Goal: Information Seeking & Learning: Check status

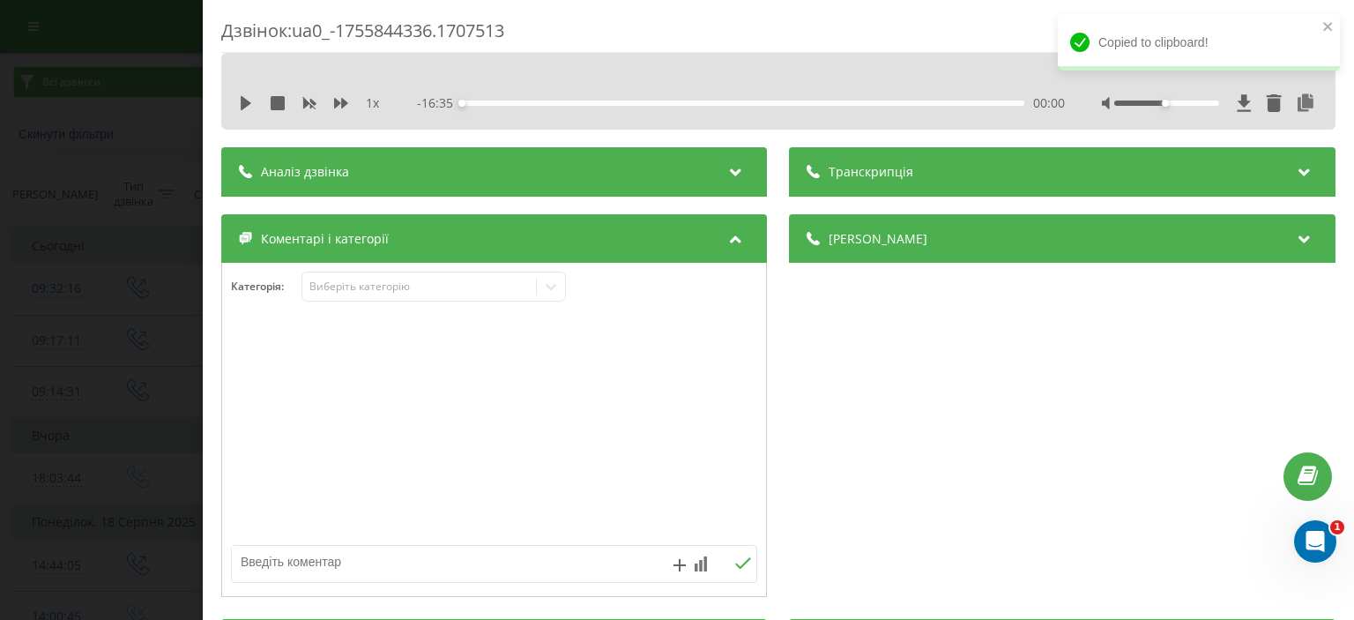
click at [25, 377] on div "Дзвінок : ua0_-1755844336.1707513 1 x - 16:35 00:00 00:00 Транскрипція Для AI-а…" at bounding box center [677, 310] width 1354 height 620
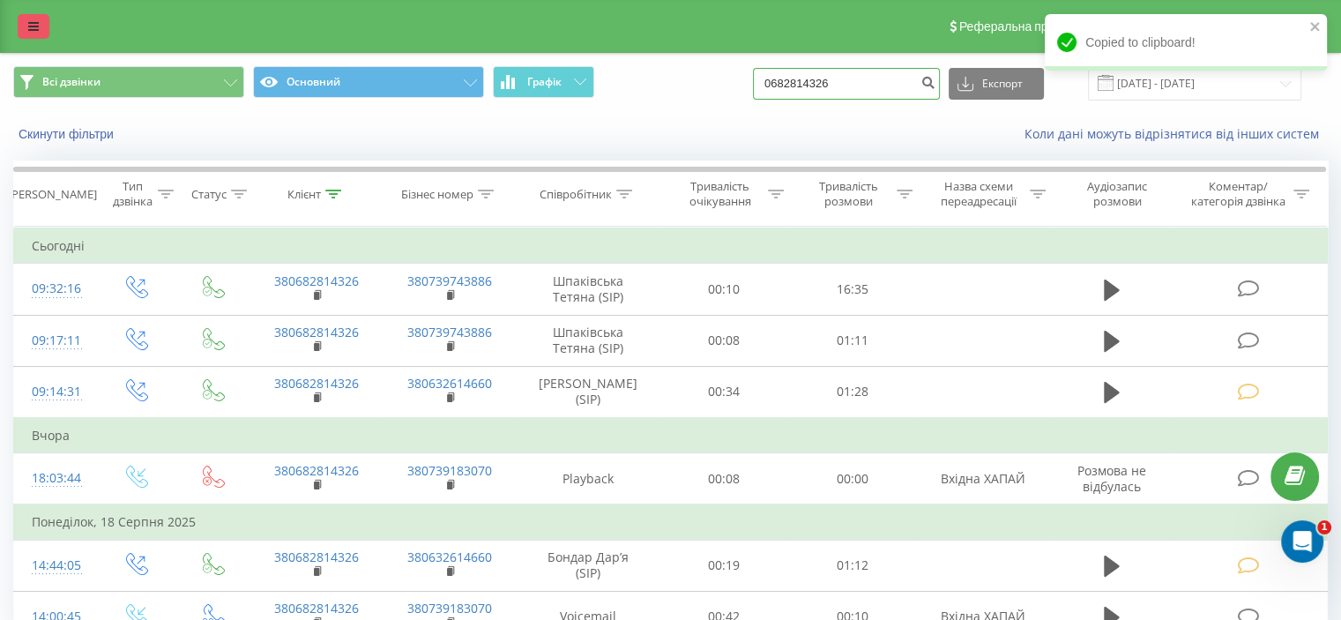
drag, startPoint x: 874, startPoint y: 85, endPoint x: 26, endPoint y: 26, distance: 850.0
click at [267, 89] on div "Всі дзвінки Основний Графік 0682814326 Експорт .csv .xls .xlsx 22.05.2025 - 22.…" at bounding box center [670, 83] width 1314 height 34
paste input "0973182611"
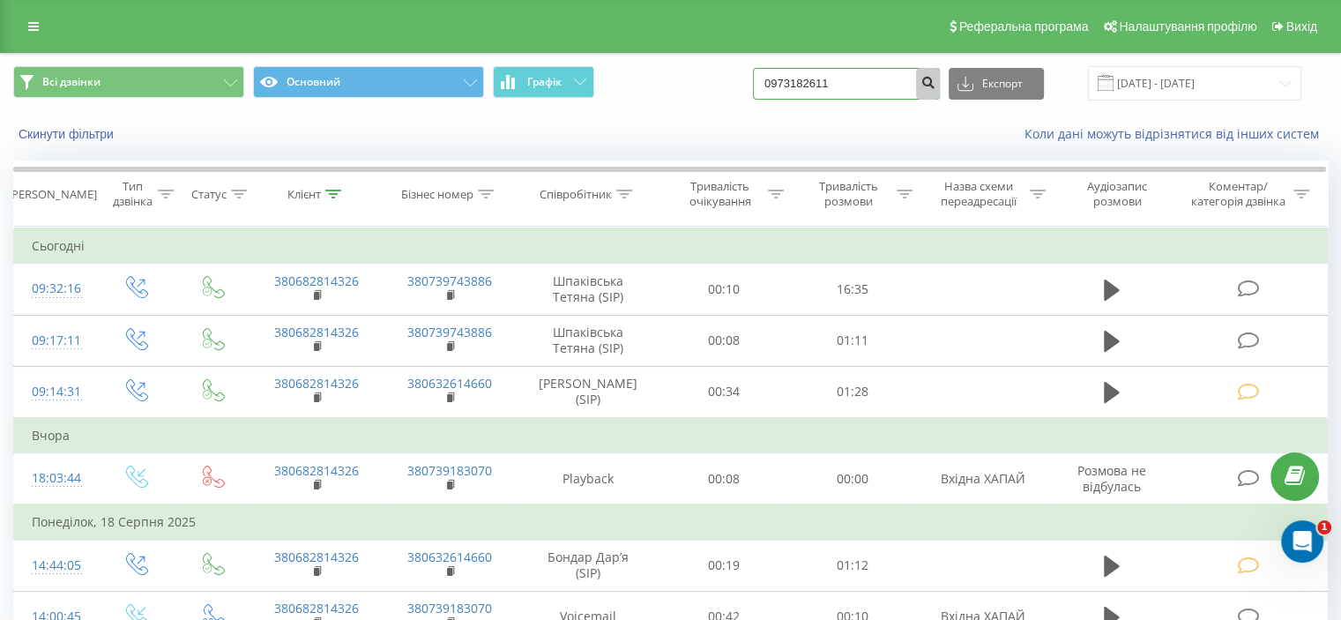
type input "0973182611"
click at [935, 82] on icon "submit" at bounding box center [927, 80] width 15 height 11
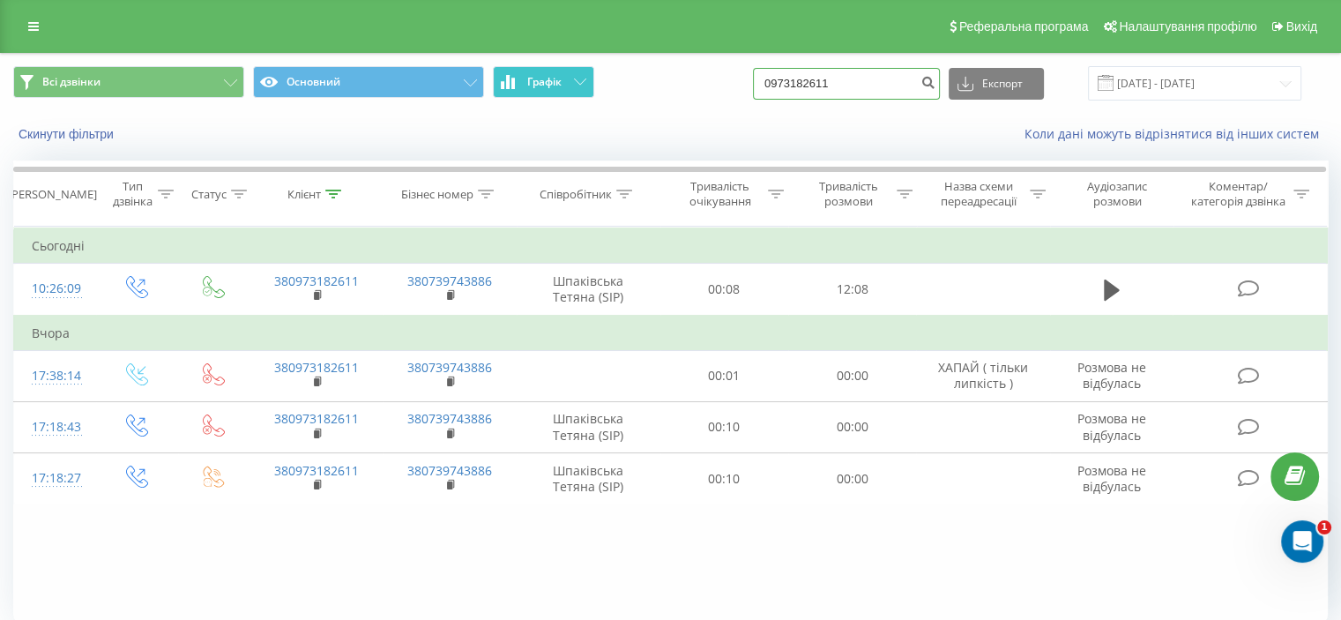
drag, startPoint x: 884, startPoint y: 72, endPoint x: 513, endPoint y: 74, distance: 371.1
click at [513, 74] on div "Всі дзвінки Основний Графік 0973182611 Експорт .csv .xls .xlsx [DATE] - [DATE]" at bounding box center [670, 83] width 1314 height 34
paste input "0973182611"
type input "0973182611"
click at [935, 80] on icon "submit" at bounding box center [927, 80] width 15 height 11
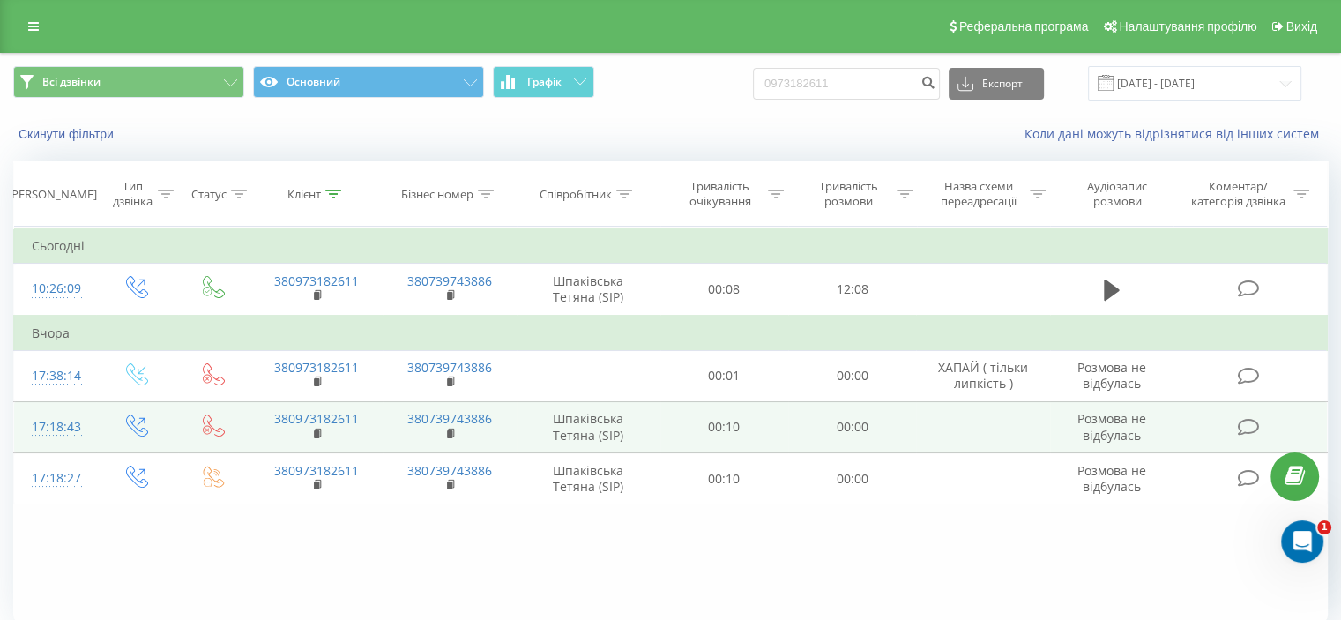
drag, startPoint x: 864, startPoint y: 513, endPoint x: 619, endPoint y: 420, distance: 262.2
click at [863, 515] on div "Фільтрувати за умовою Дорівнює Введіть значення Скасувати OK Фільтрувати за умо…" at bounding box center [670, 425] width 1314 height 397
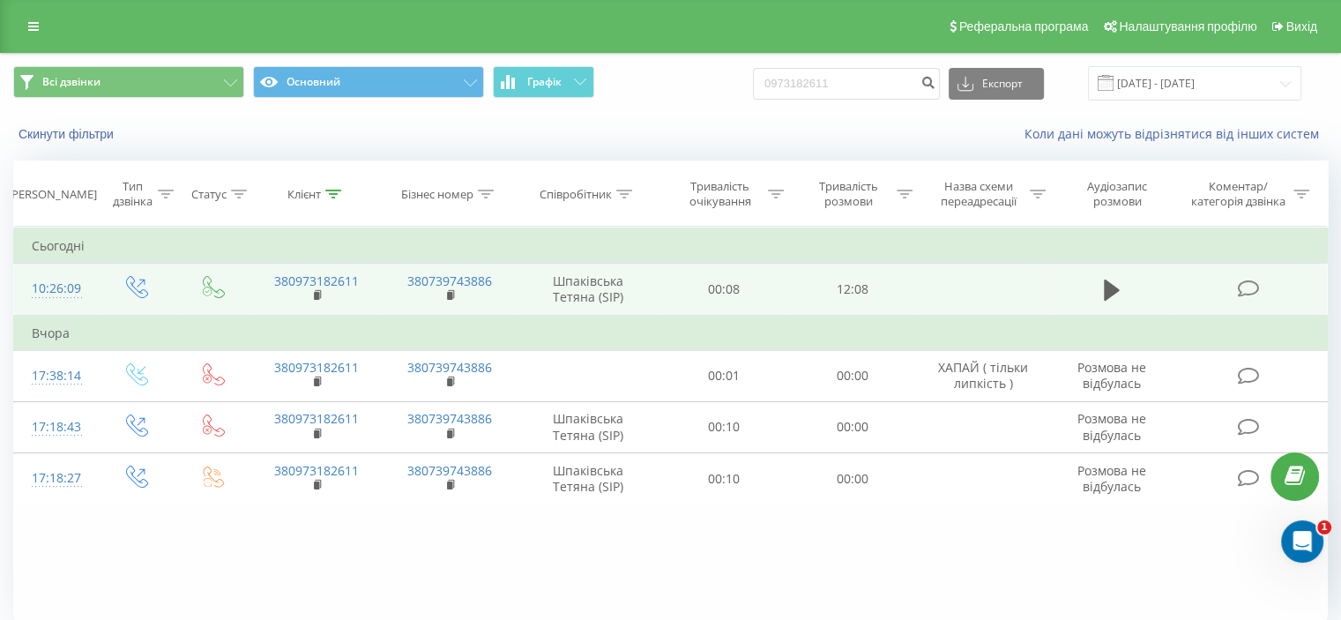
click at [1240, 290] on icon at bounding box center [1248, 288] width 22 height 19
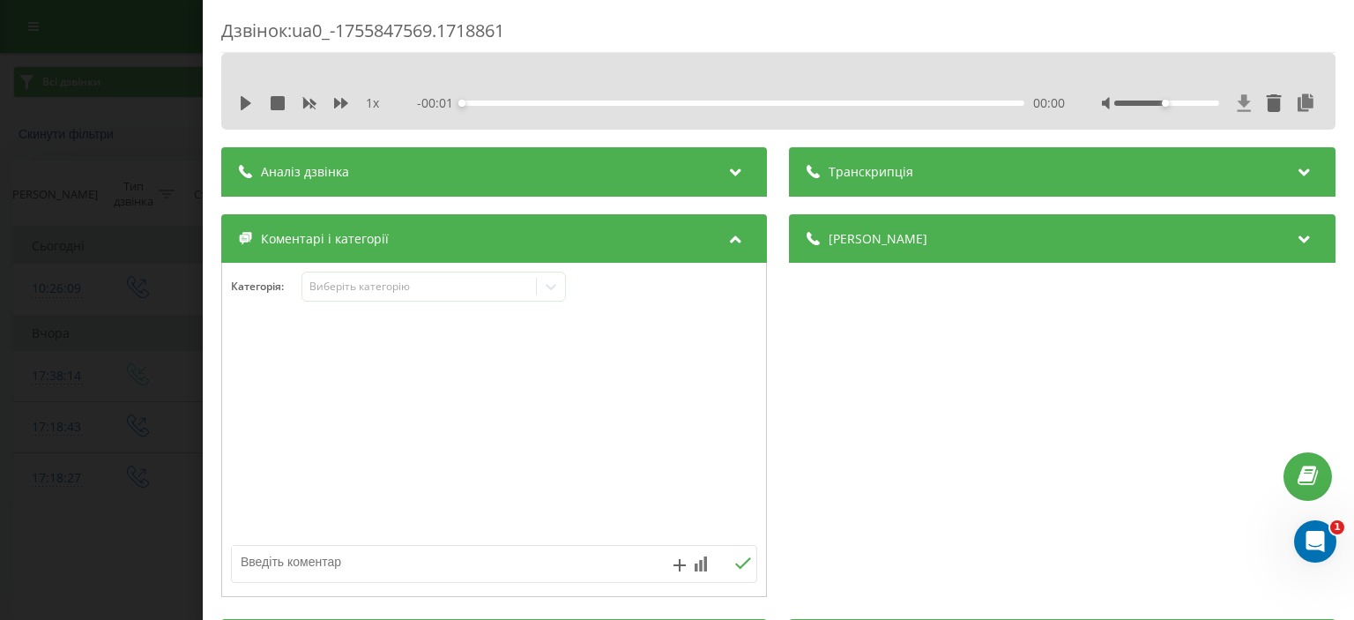
click at [1237, 103] on icon at bounding box center [1243, 102] width 13 height 17
